Goal: Task Accomplishment & Management: Use online tool/utility

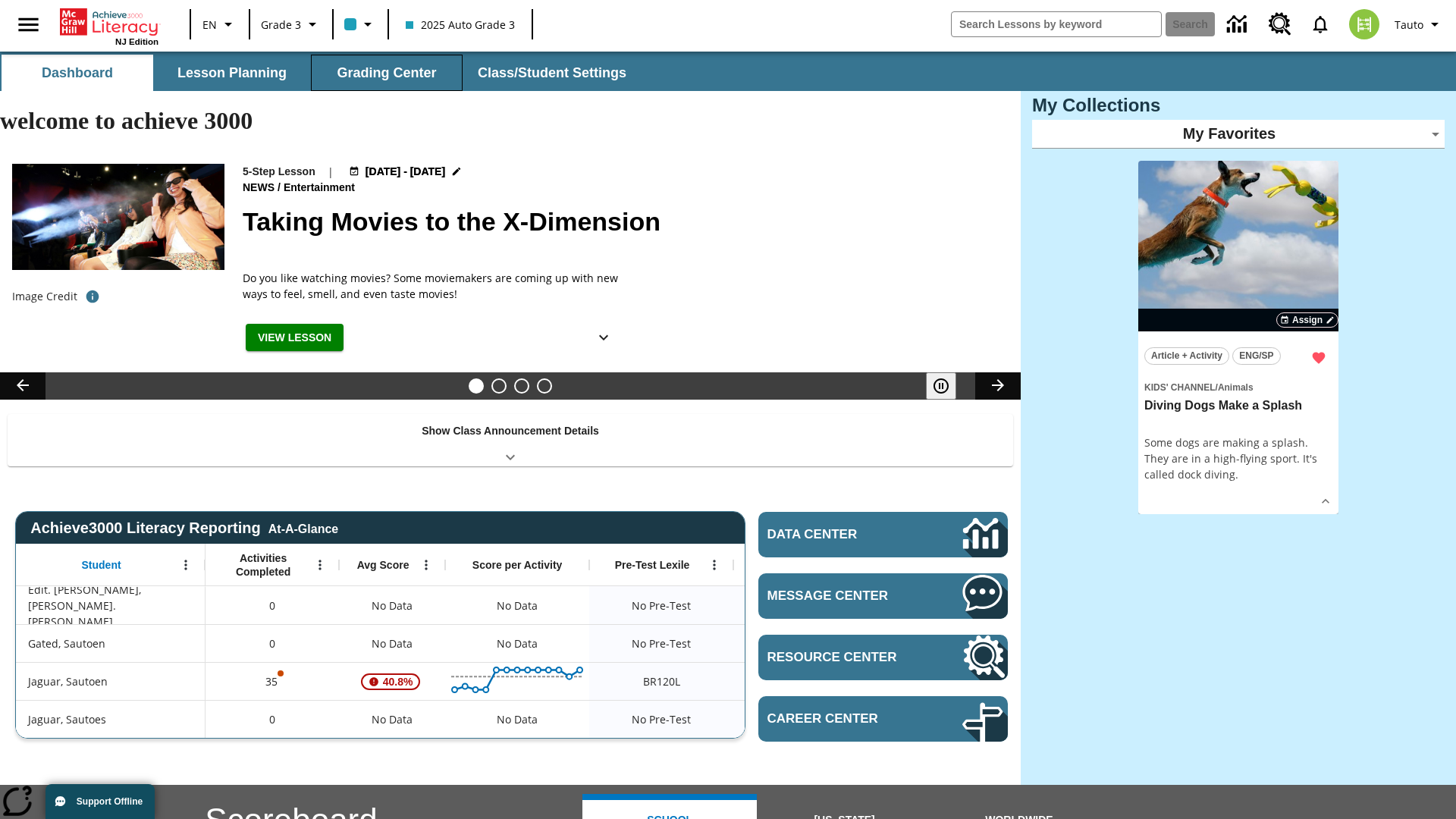
click at [387, 73] on button "Grading Center" at bounding box center [387, 73] width 152 height 36
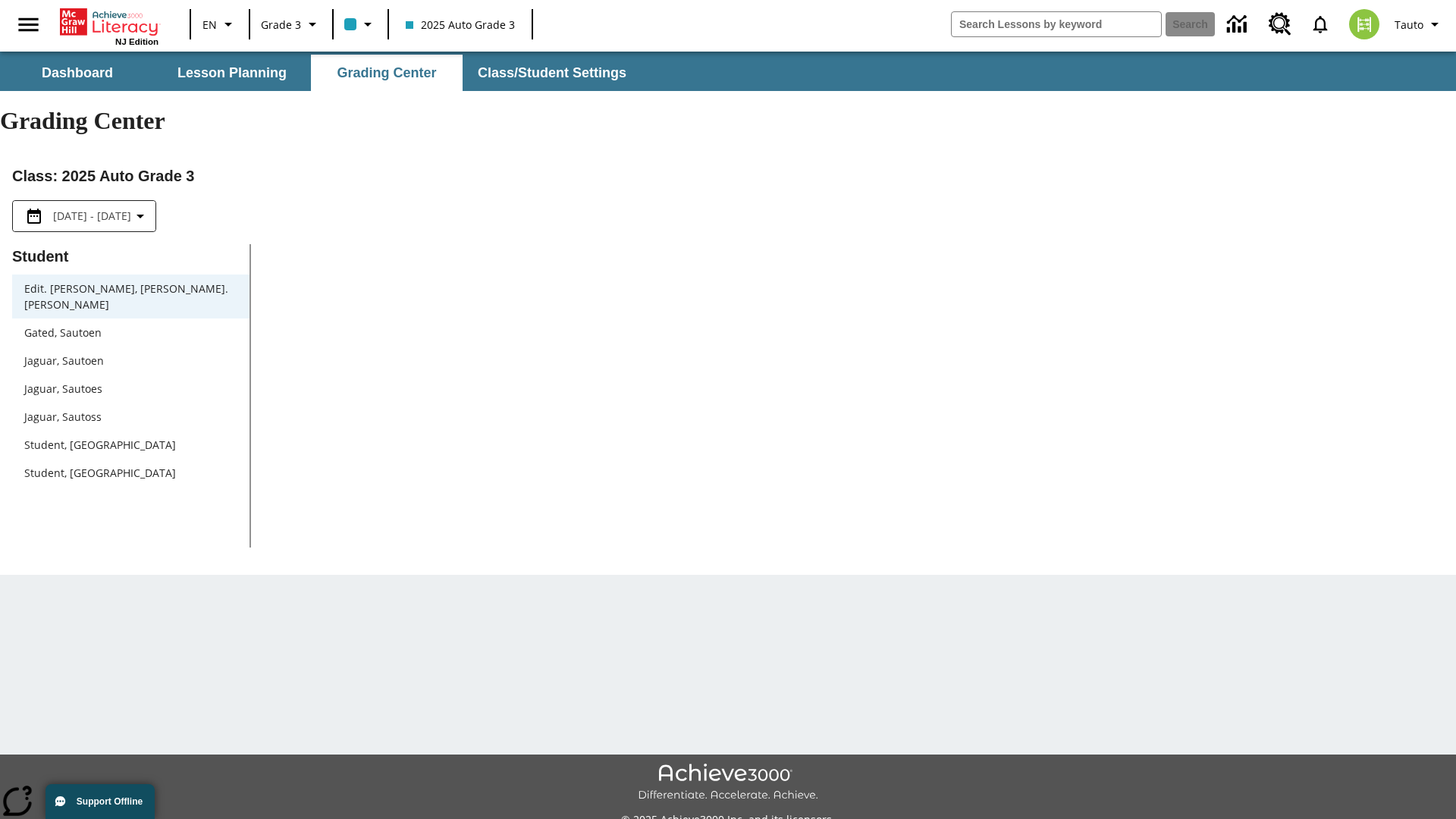
click at [131, 352] on span "Jaguar, Sautoen" at bounding box center [131, 360] width 214 height 16
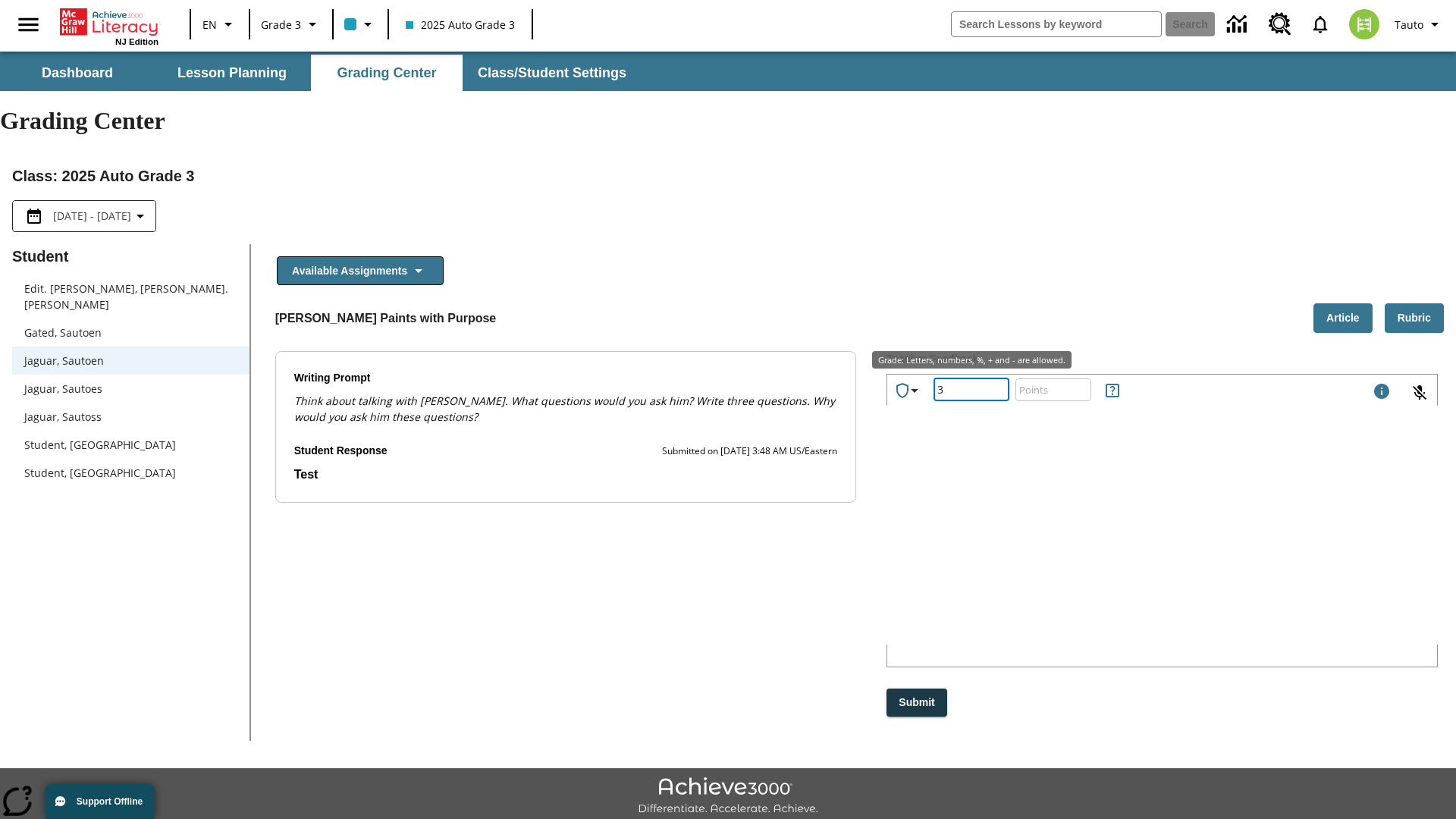
type input "3"
type input "10"
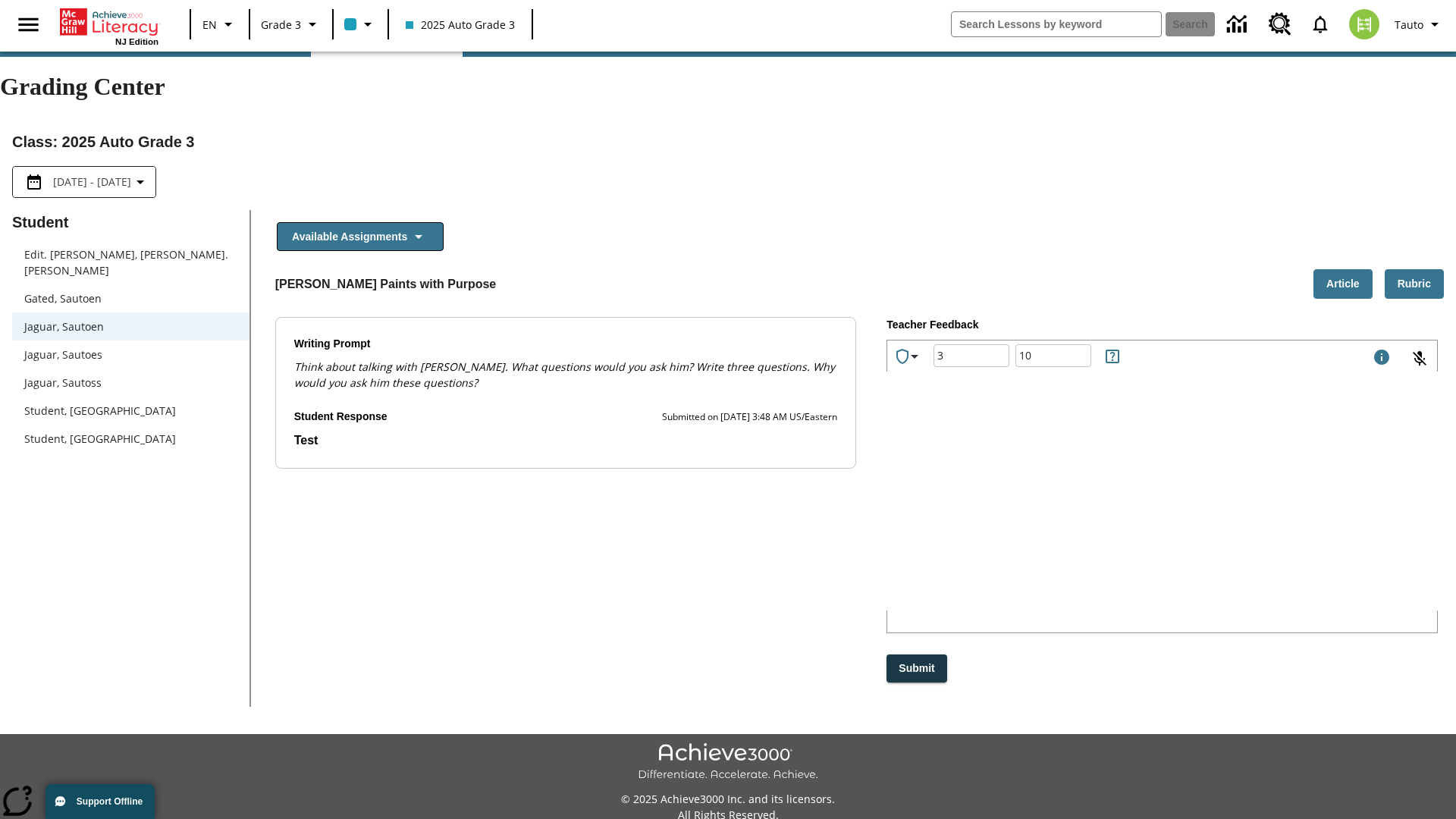
click at [1103, 514] on p "Type your response here." at bounding box center [1001, 513] width 204 height 17
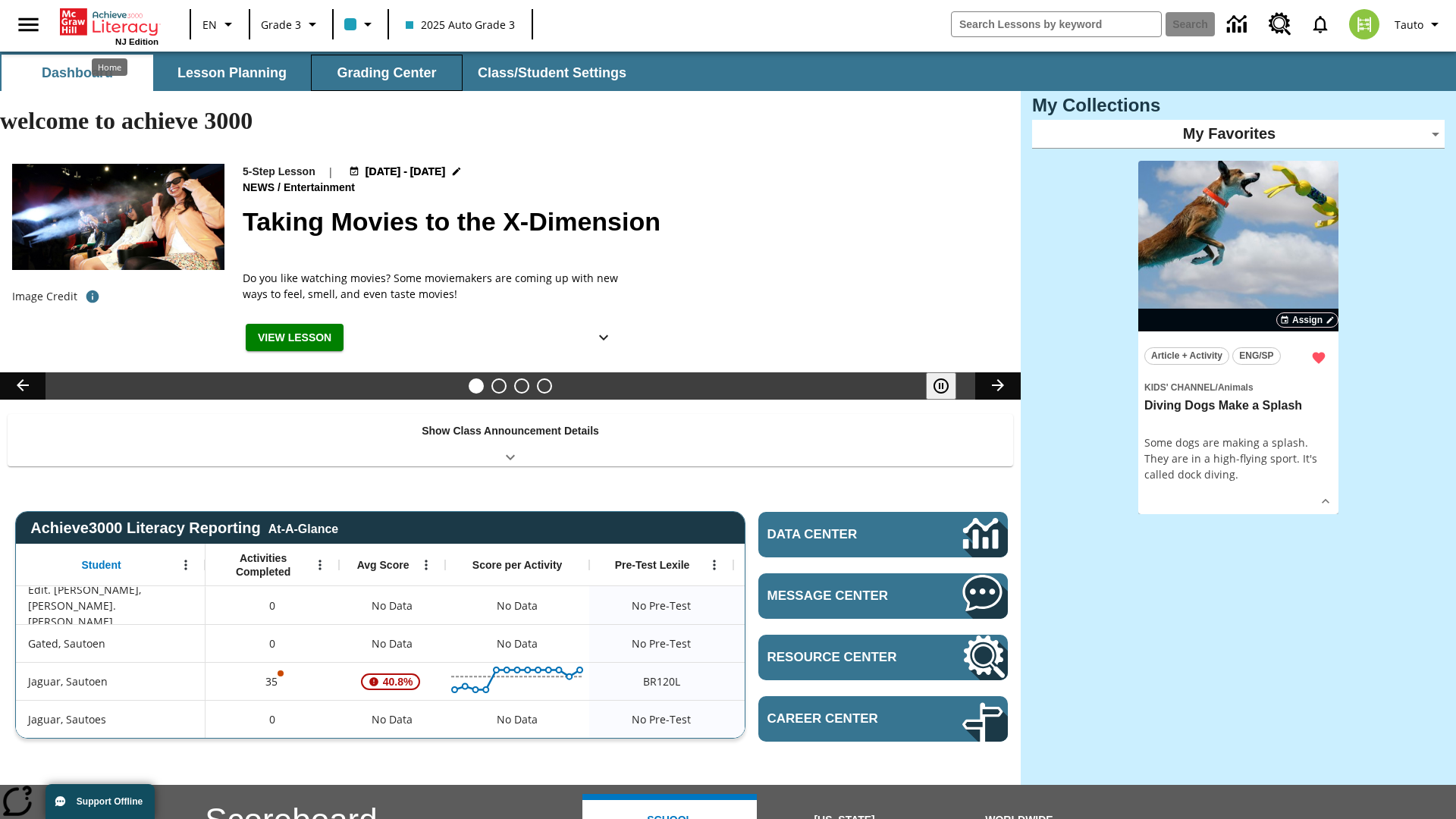
click at [387, 73] on button "Grading Center" at bounding box center [387, 73] width 152 height 36
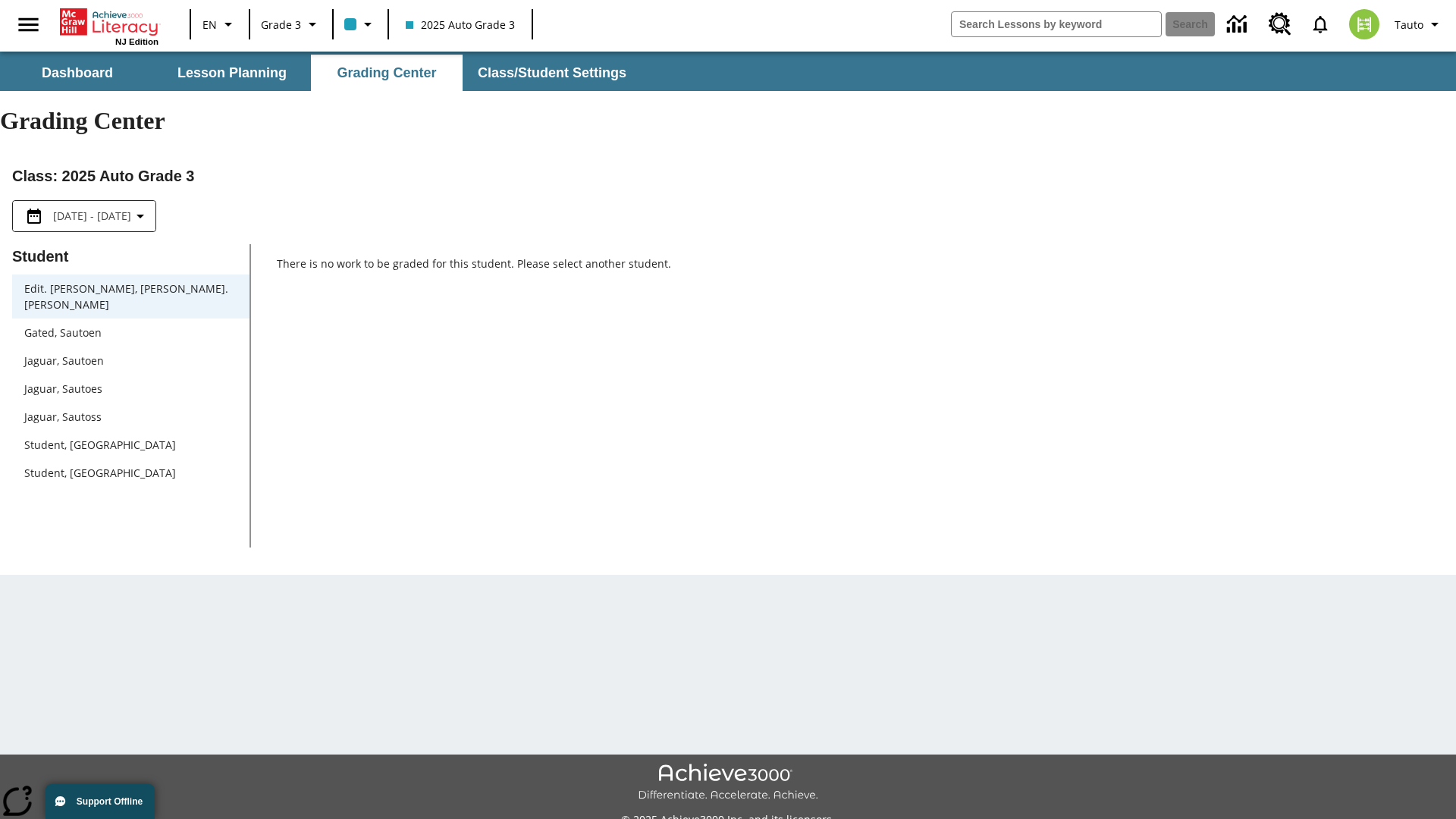
click at [131, 352] on span "Jaguar, Sautoen" at bounding box center [131, 360] width 214 height 16
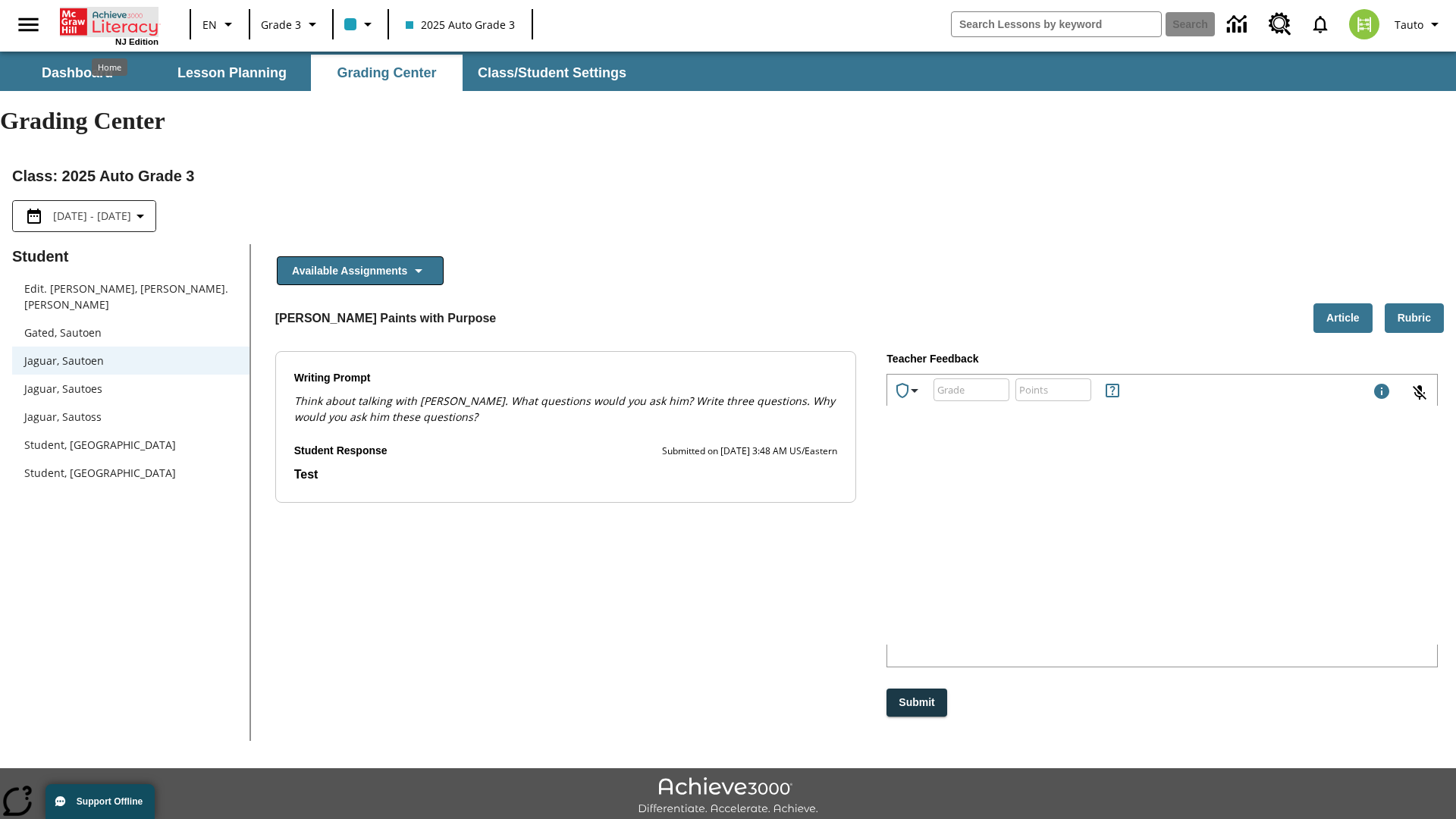
scroll to position [34, 0]
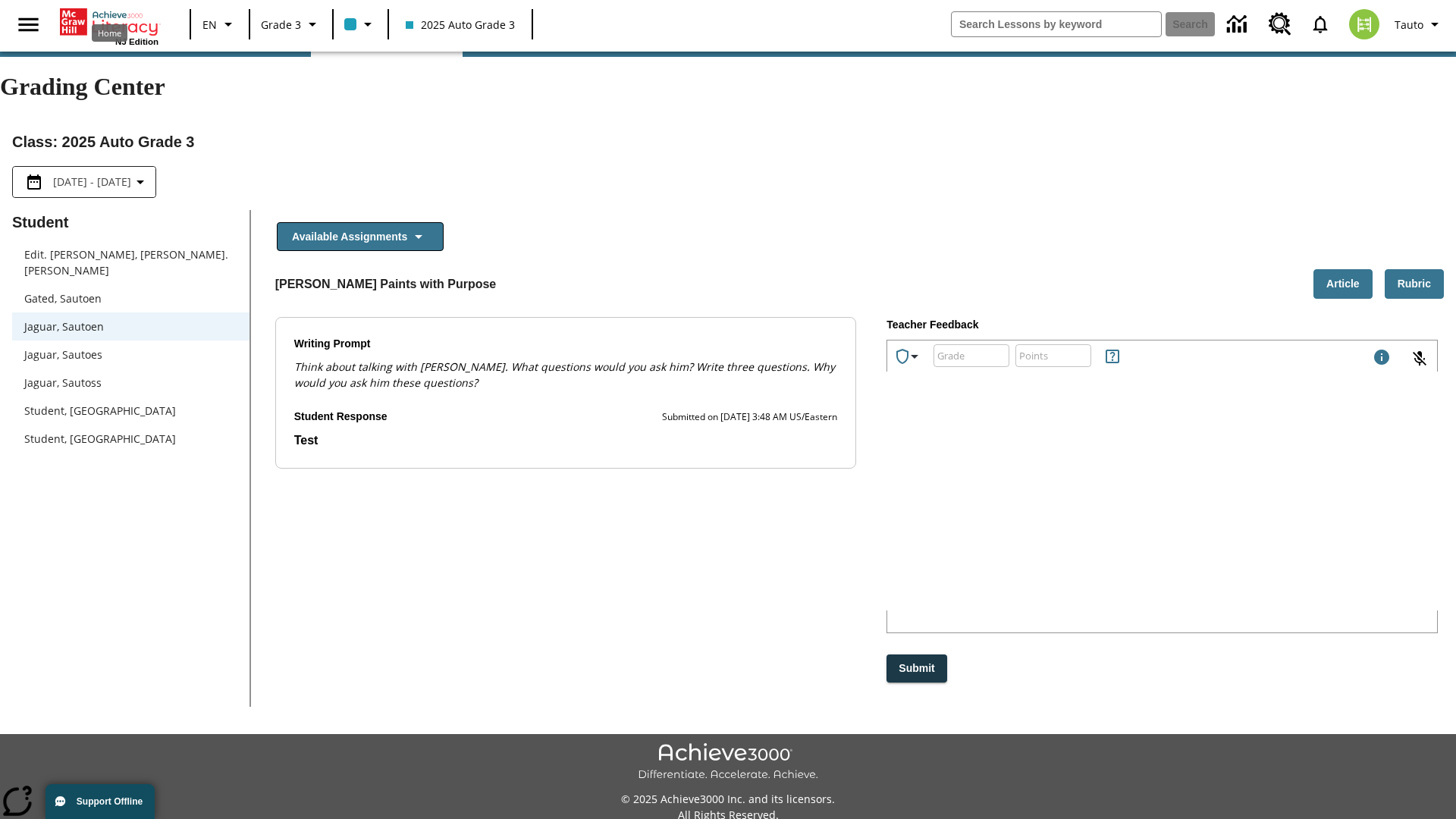
click at [1103, 514] on p "lzKFC" at bounding box center [1001, 513] width 204 height 17
